Goal: Information Seeking & Learning: Find contact information

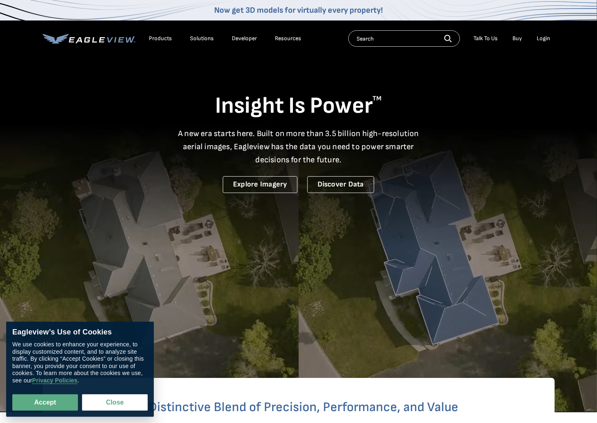
click at [543, 37] on div "Login" at bounding box center [544, 38] width 14 height 7
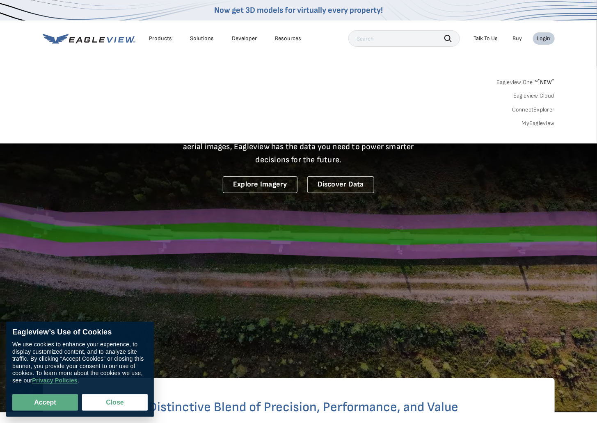
click at [546, 39] on div "Login" at bounding box center [544, 38] width 14 height 7
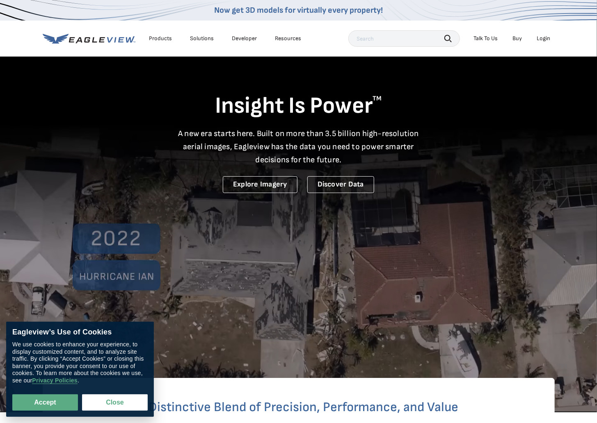
click at [546, 39] on div "Login" at bounding box center [544, 38] width 14 height 7
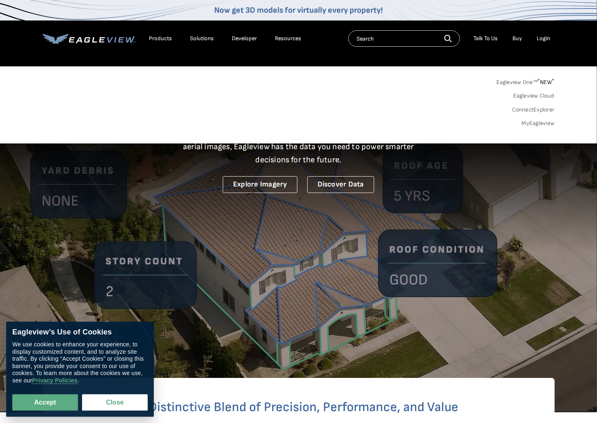
click at [540, 122] on link "MyEagleview" at bounding box center [538, 123] width 33 height 7
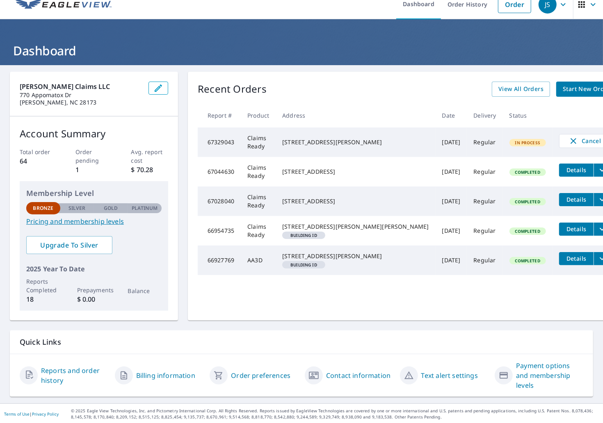
scroll to position [11, 0]
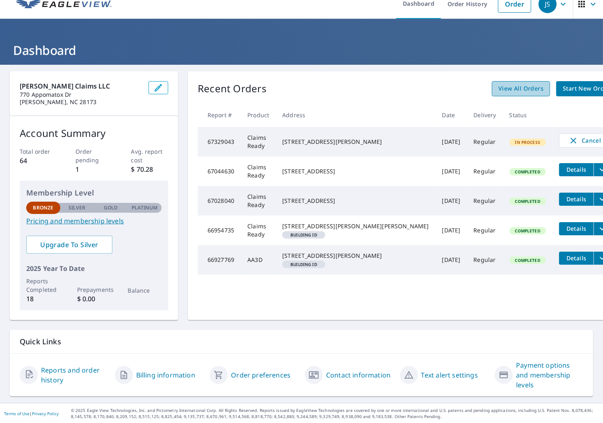
click at [498, 90] on span "View All Orders" at bounding box center [520, 89] width 45 height 10
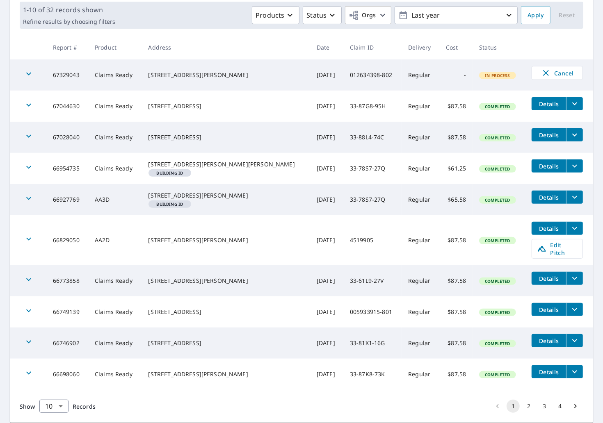
scroll to position [123, 0]
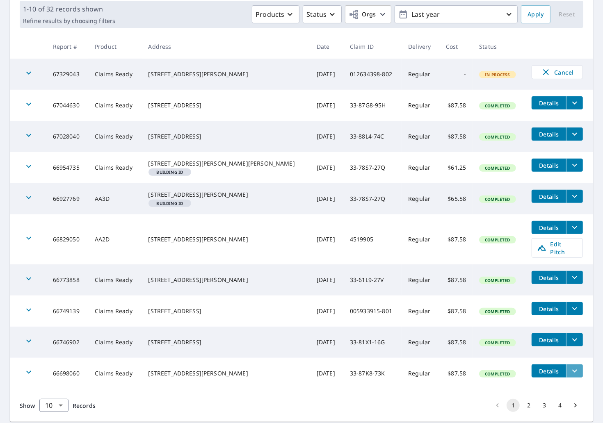
click at [570, 376] on icon "filesDropdownBtn-66698060" at bounding box center [575, 371] width 10 height 10
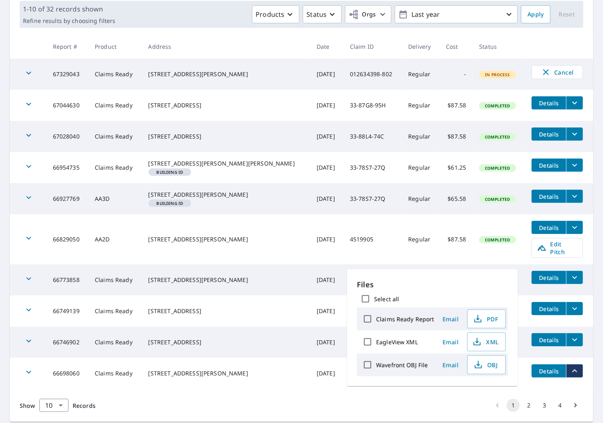
click at [570, 376] on icon "filesDropdownBtn-66698060" at bounding box center [575, 371] width 10 height 10
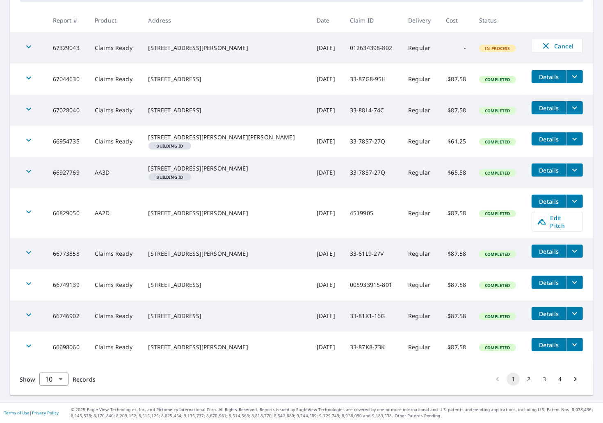
scroll to position [156, 0]
click at [27, 346] on icon "button" at bounding box center [28, 346] width 5 height 3
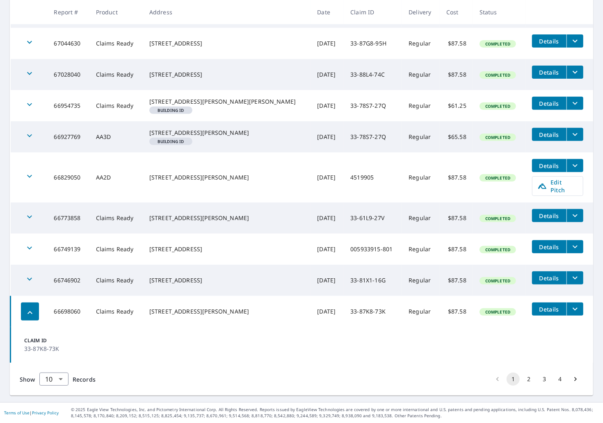
scroll to position [192, 0]
drag, startPoint x: 68, startPoint y: 350, endPoint x: 25, endPoint y: 347, distance: 42.3
click at [25, 347] on p "33-87K8-73K" at bounding box center [48, 349] width 49 height 9
copy p "33-87K8-73K"
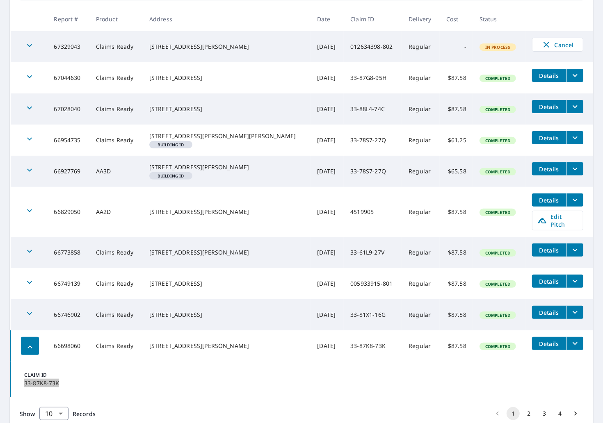
scroll to position [164, 0]
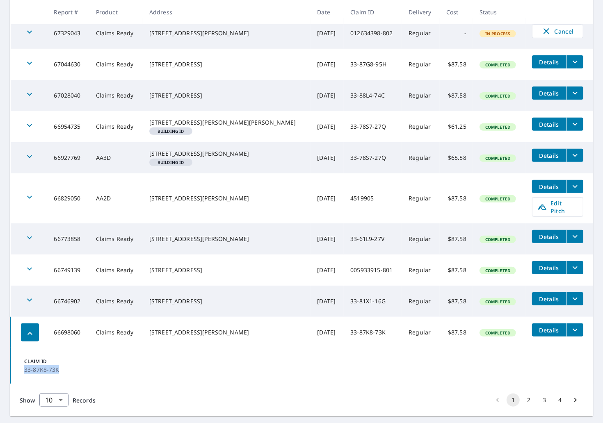
click at [546, 334] on span "Details" at bounding box center [549, 330] width 25 height 8
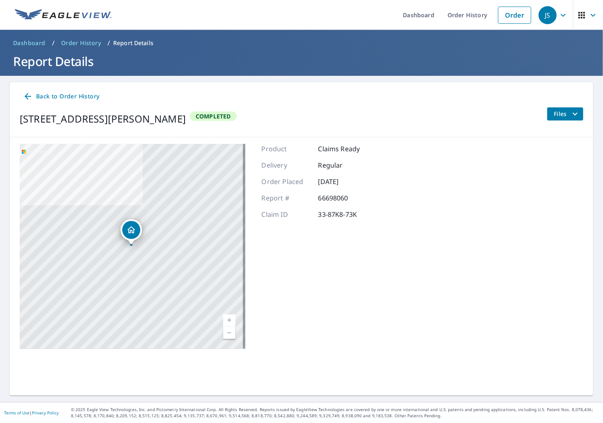
drag, startPoint x: 363, startPoint y: 88, endPoint x: 389, endPoint y: 49, distance: 47.2
click at [363, 88] on div "Back to Order History 12824 Westmoreland Rd Huntersville, NC 28078 Completed Fi…" at bounding box center [301, 109] width 583 height 55
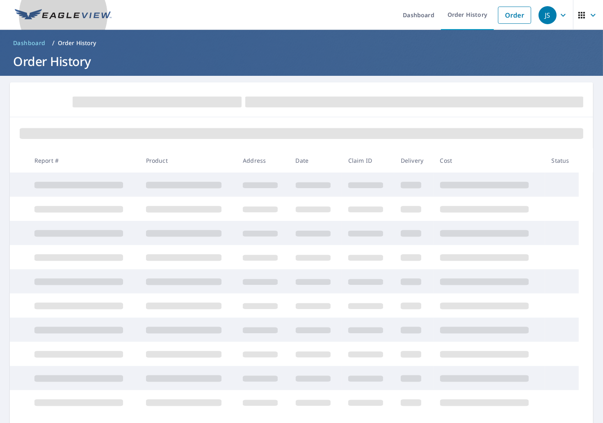
click at [57, 14] on img at bounding box center [63, 15] width 97 height 12
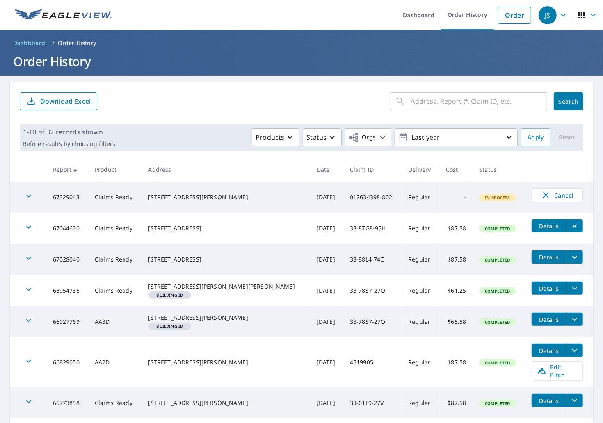
click at [559, 15] on icon "button" at bounding box center [563, 15] width 10 height 10
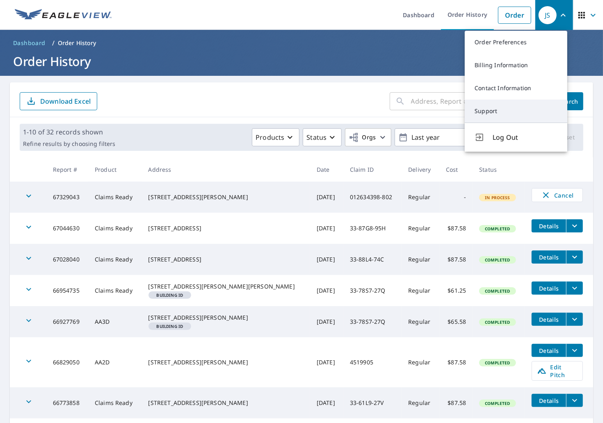
click at [483, 113] on link "Support" at bounding box center [516, 111] width 103 height 23
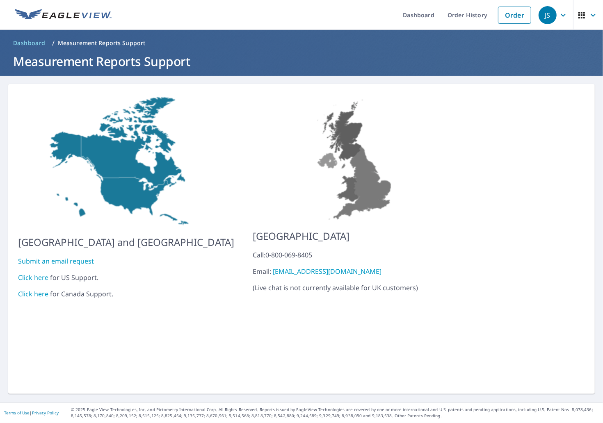
click at [37, 274] on link "Click here" at bounding box center [33, 277] width 30 height 9
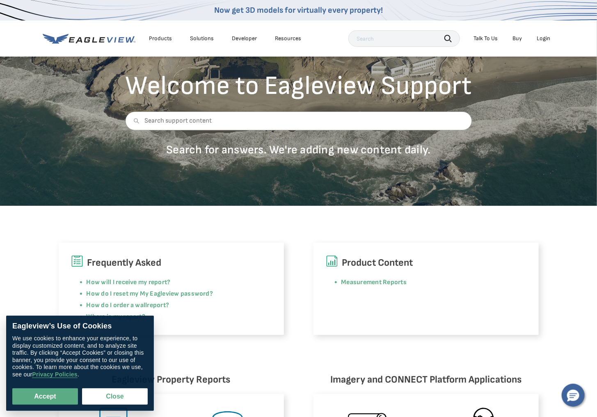
scroll to position [82, 0]
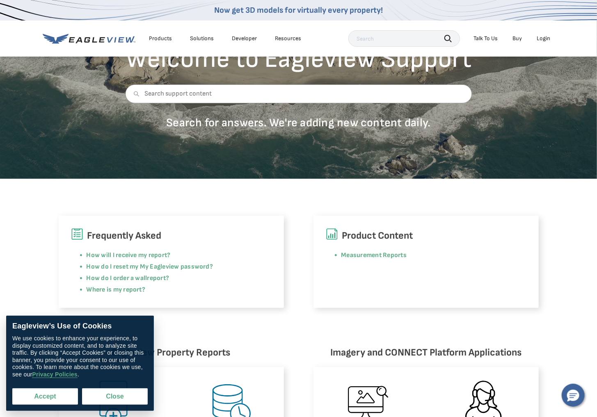
click at [56, 393] on button "Accept" at bounding box center [45, 396] width 66 height 16
checkbox input "true"
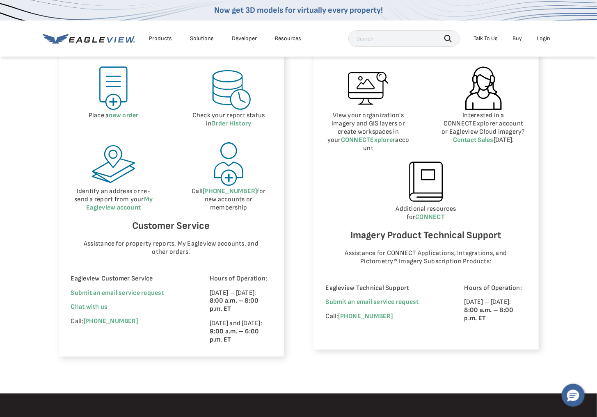
scroll to position [410, 0]
